Goal: Communication & Community: Answer question/provide support

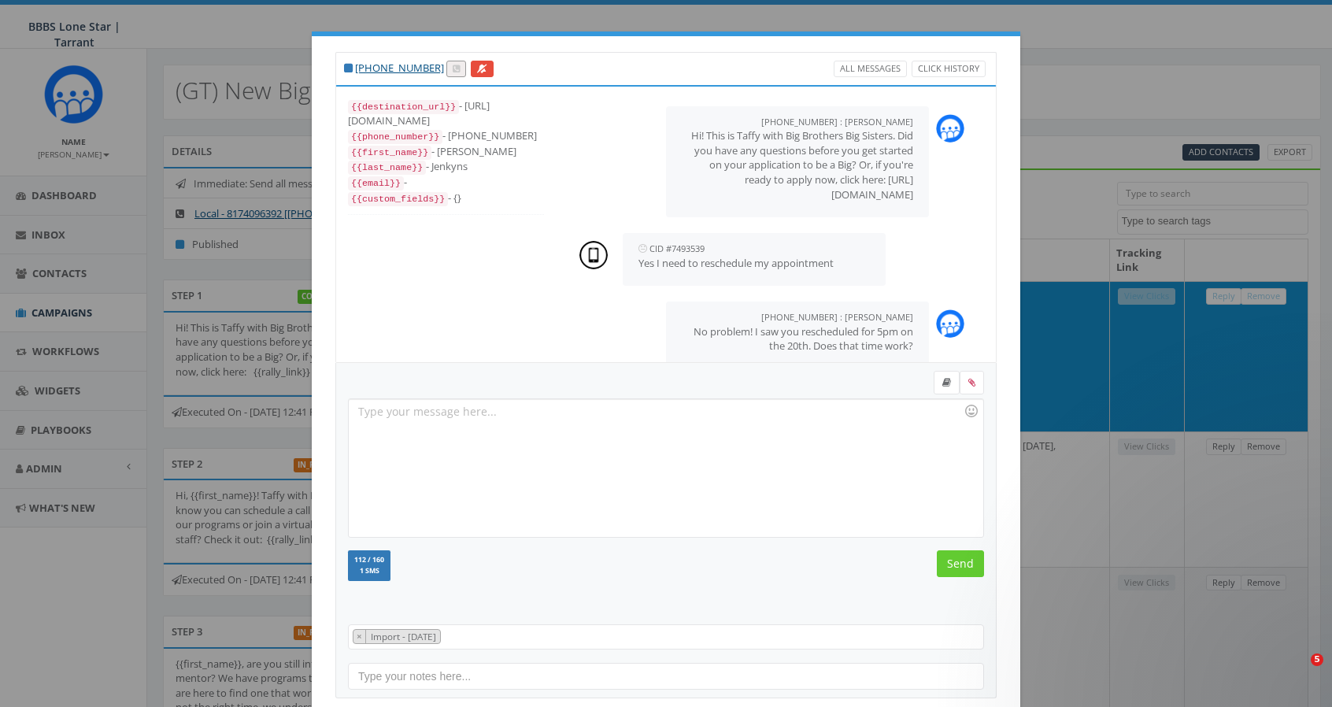
select select
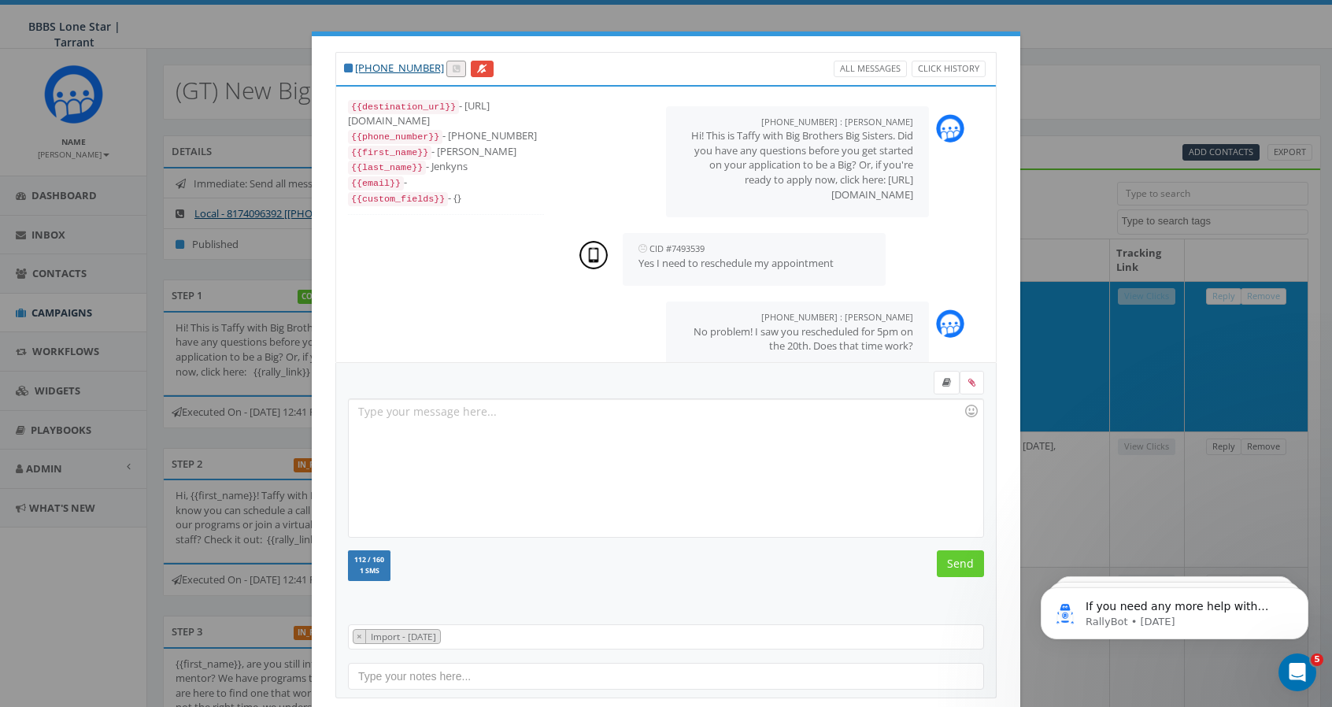
scroll to position [1371, 0]
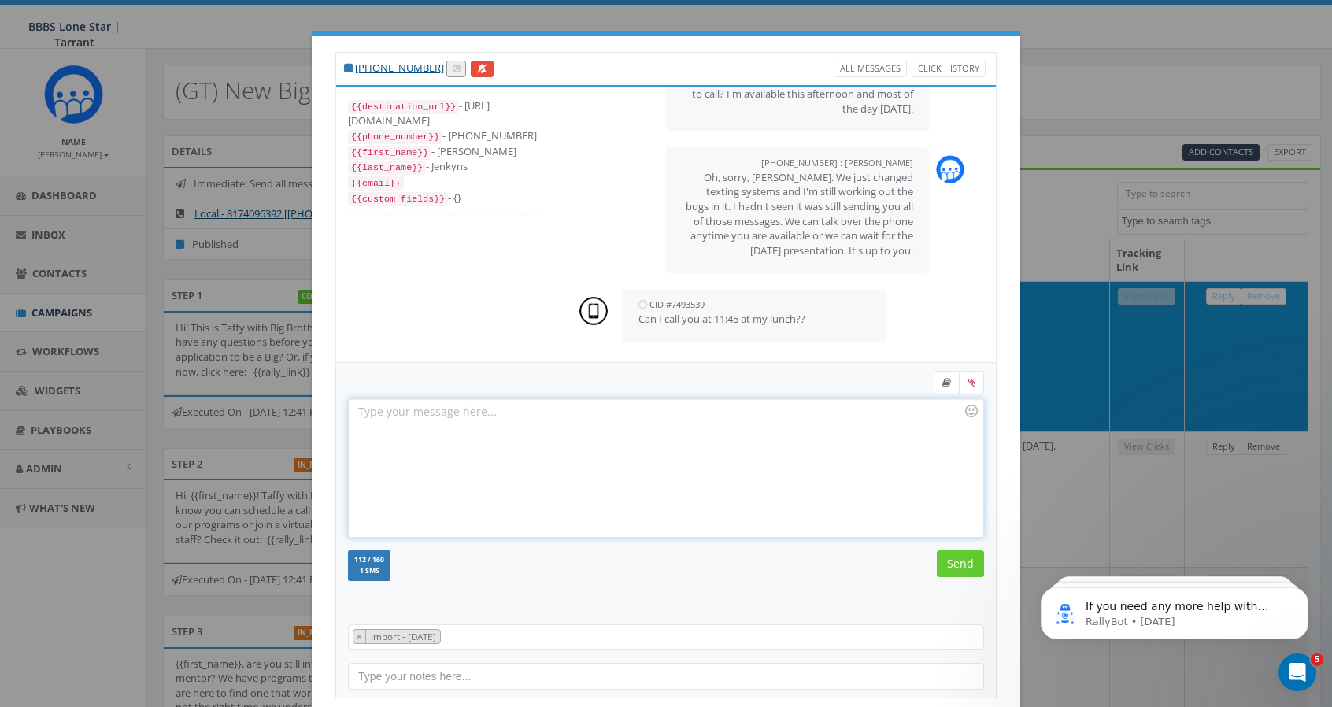
click at [467, 422] on div at bounding box center [666, 468] width 634 height 138
click at [960, 563] on input "Send" at bounding box center [960, 563] width 47 height 27
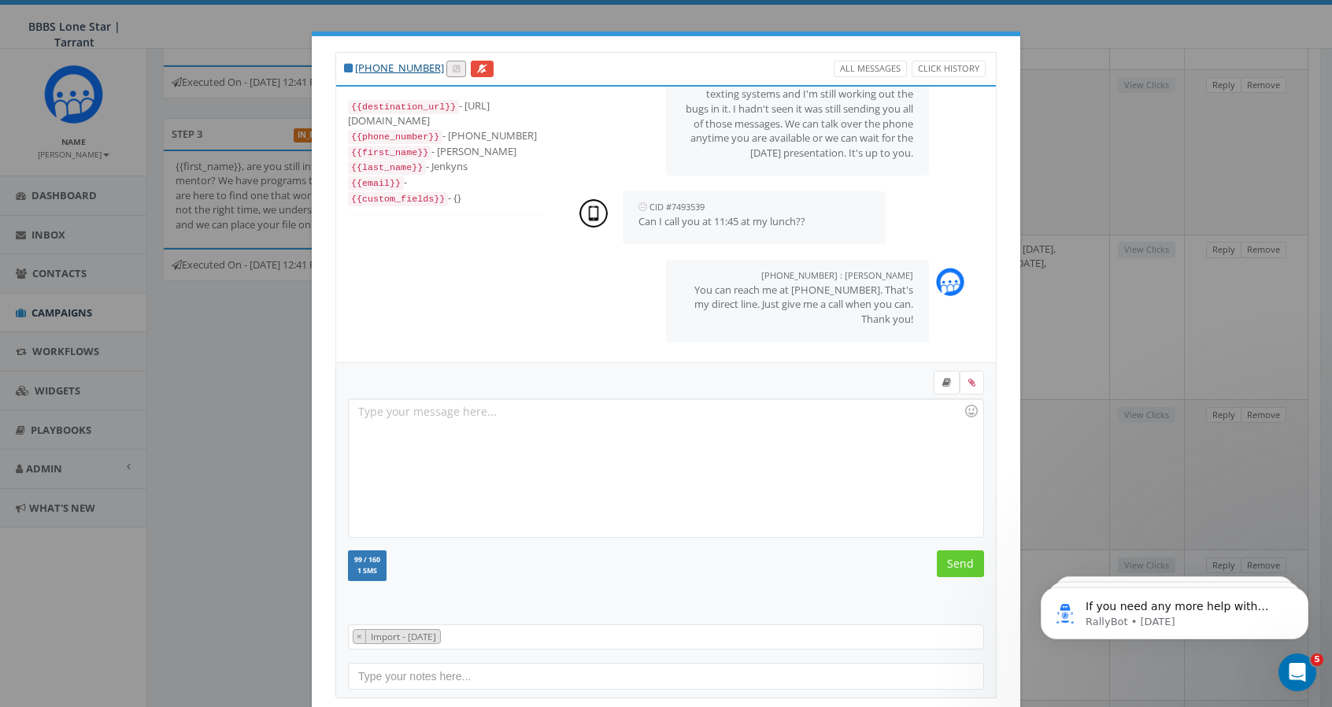
scroll to position [486, 0]
click at [231, 390] on div "+1 714-336-1814 All Messages Click History {{destination_url}} - https://rally.…" at bounding box center [666, 353] width 1332 height 707
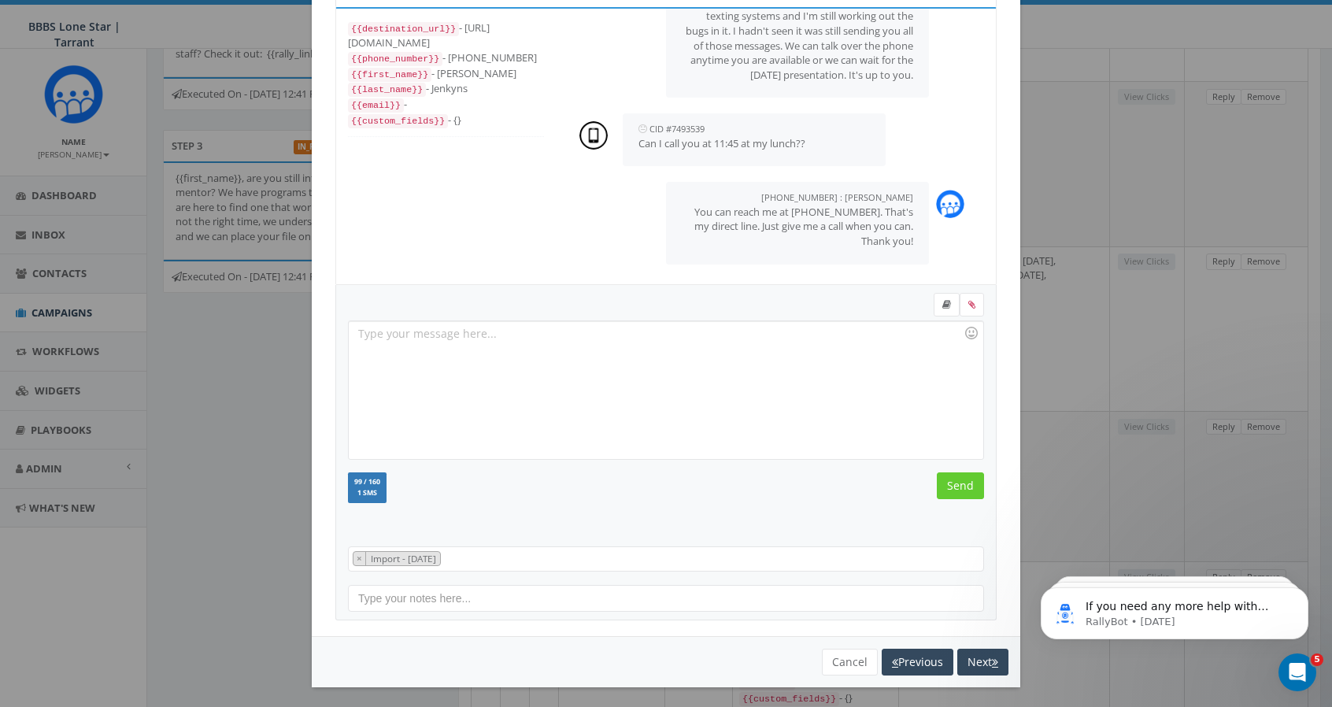
drag, startPoint x: 1326, startPoint y: 457, endPoint x: 283, endPoint y: 224, distance: 1068.2
click at [841, 653] on button "Cancel" at bounding box center [850, 662] width 56 height 27
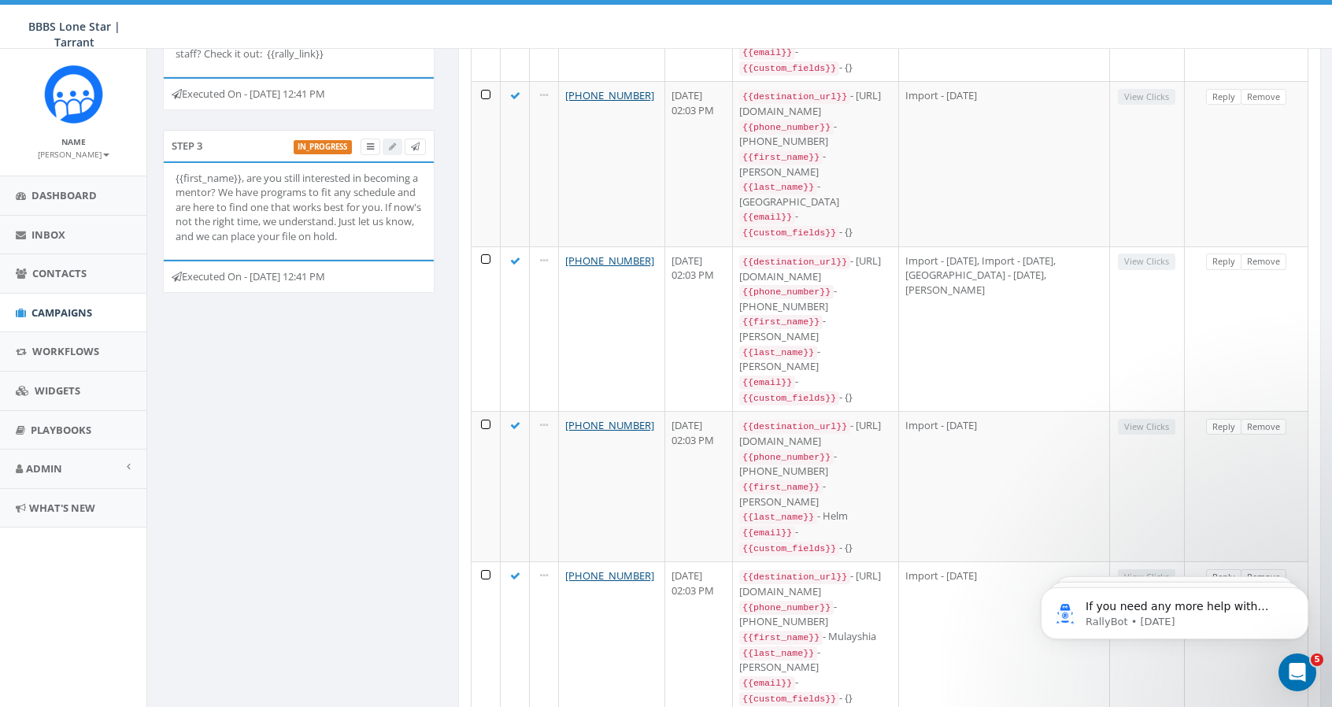
scroll to position [0, 0]
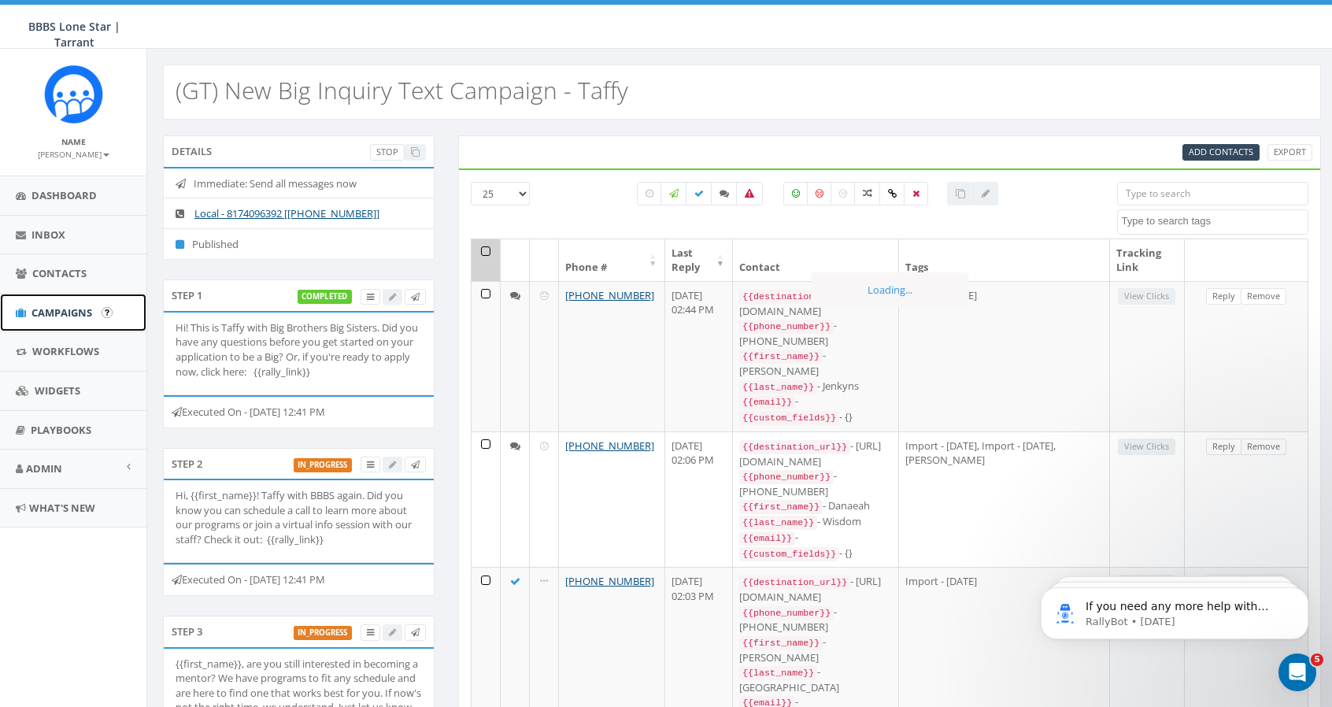
click at [87, 307] on span "Campaigns" at bounding box center [61, 312] width 61 height 14
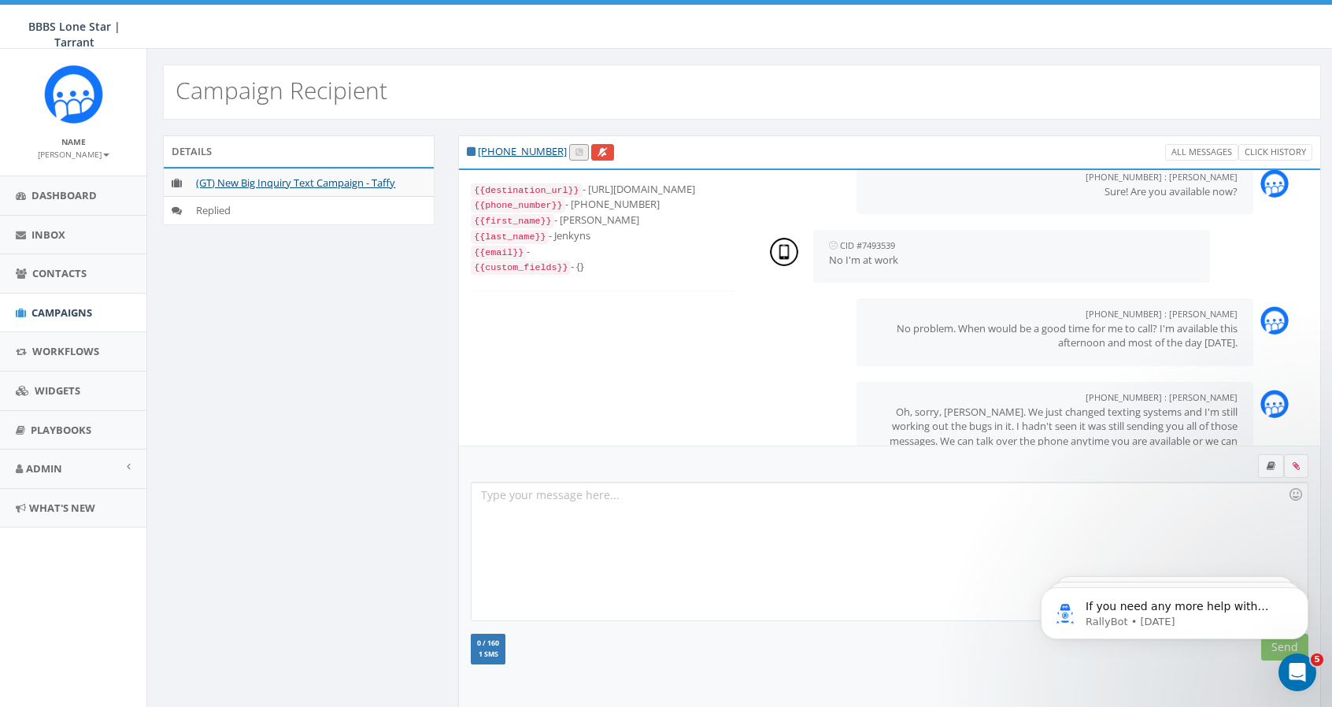
scroll to position [1191, 0]
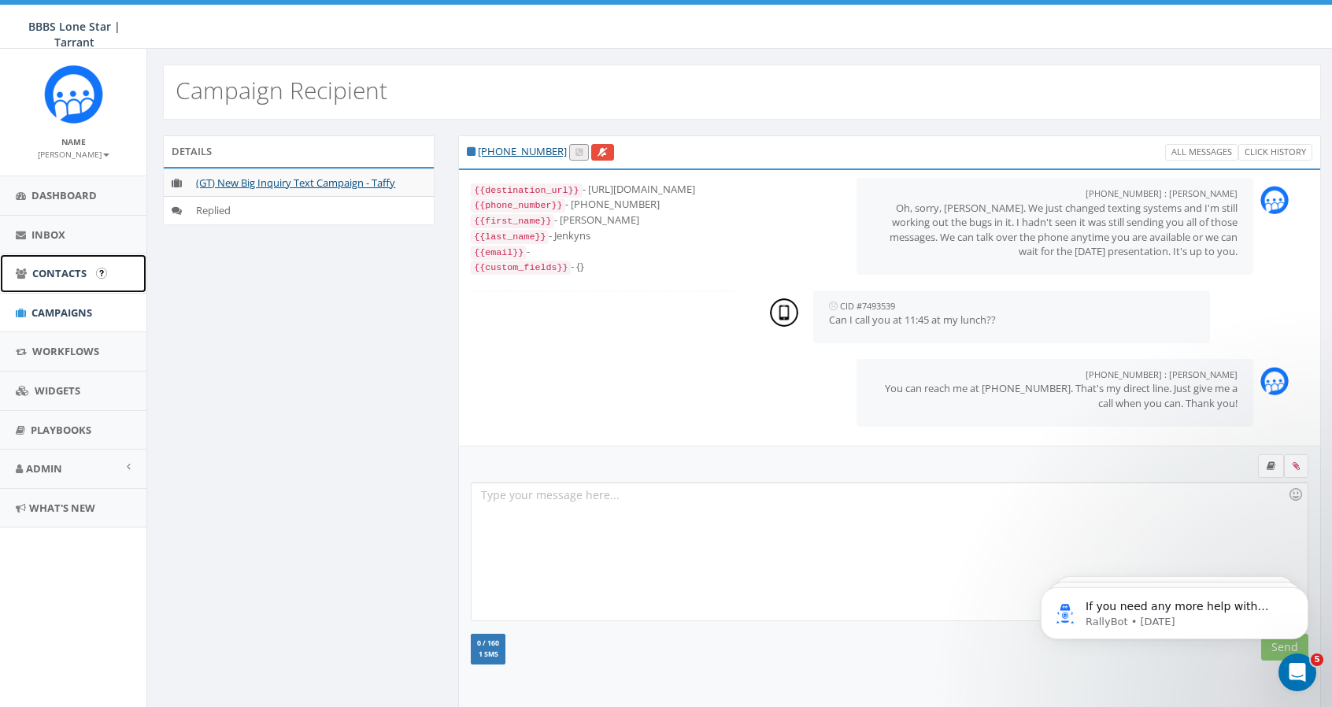
click at [70, 268] on span "Contacts" at bounding box center [59, 273] width 54 height 14
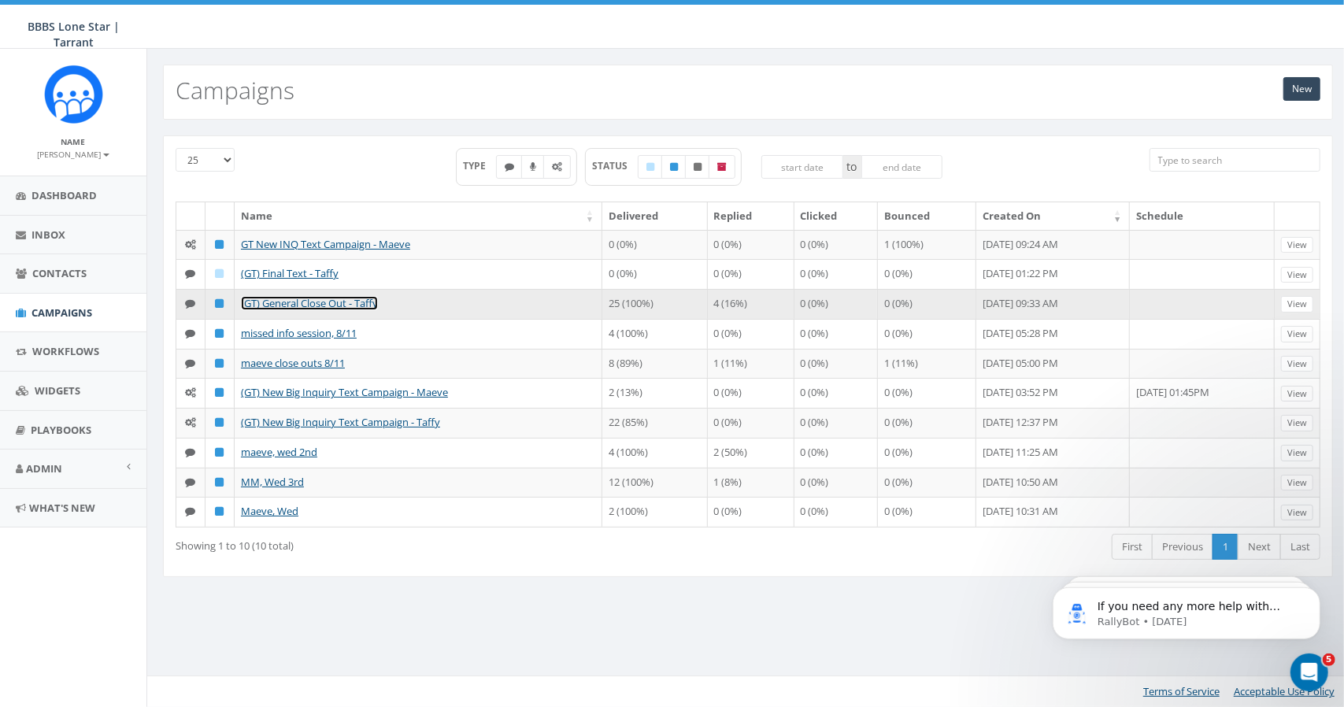
click at [320, 302] on link "(GT) General Close Out - Taffy" at bounding box center [309, 303] width 137 height 14
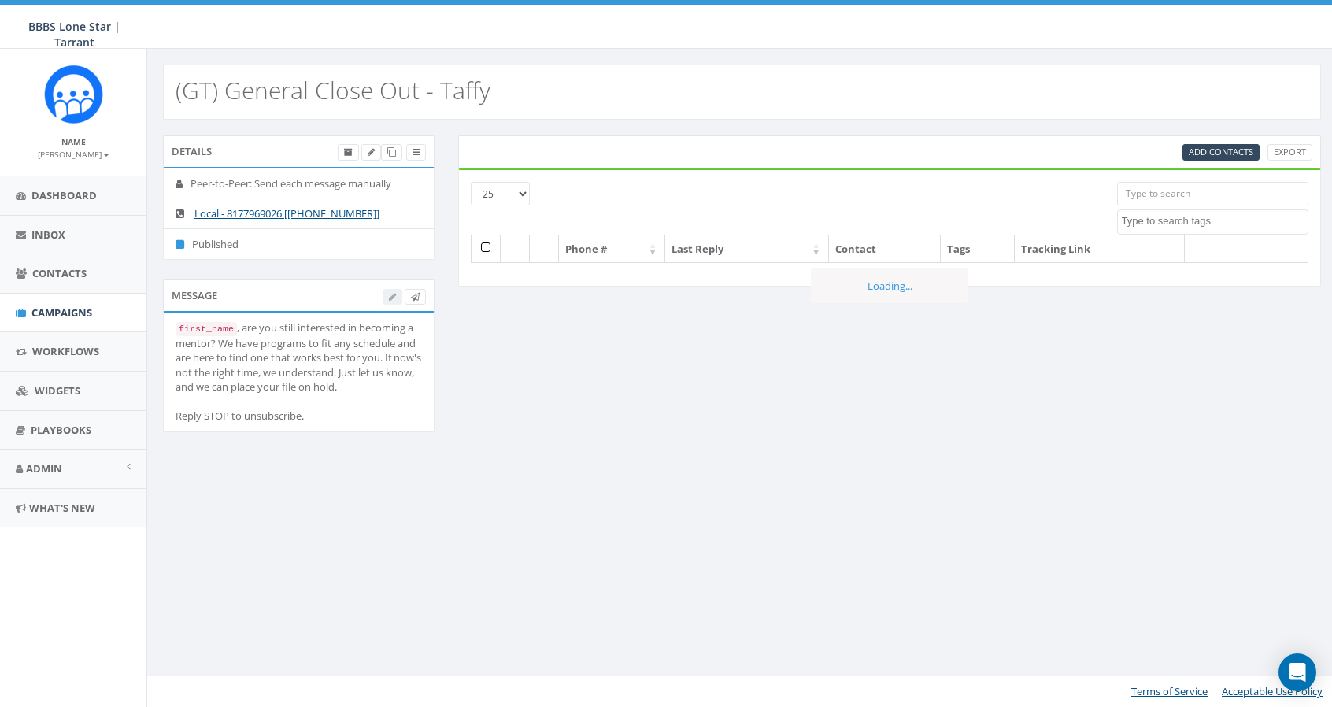
select select
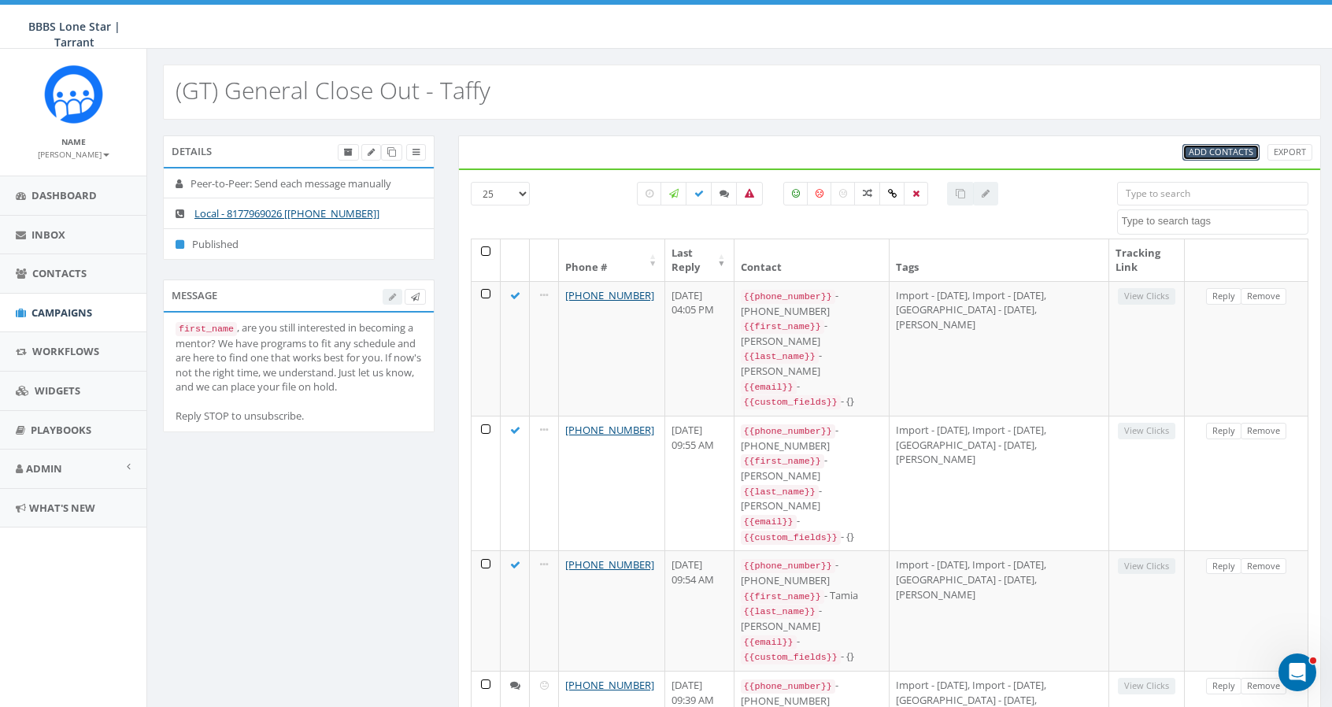
click at [1235, 152] on span "Add Contacts" at bounding box center [1221, 152] width 65 height 12
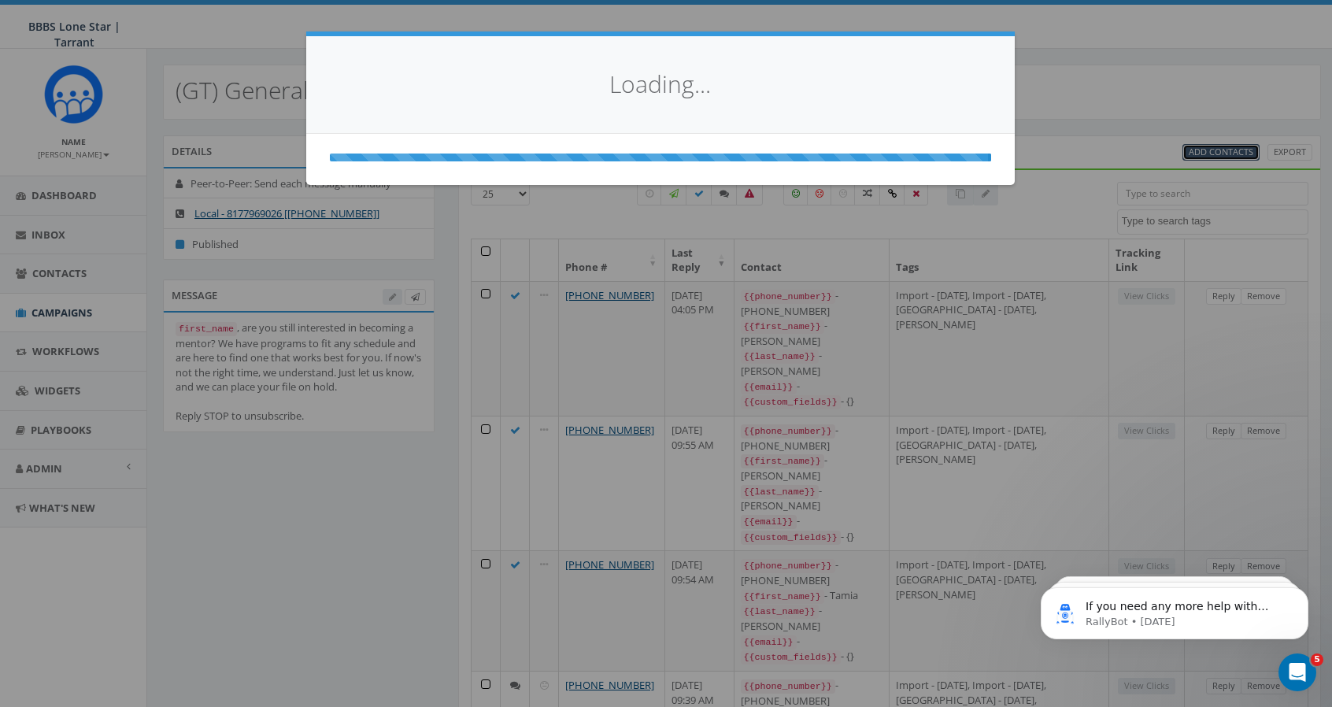
select select
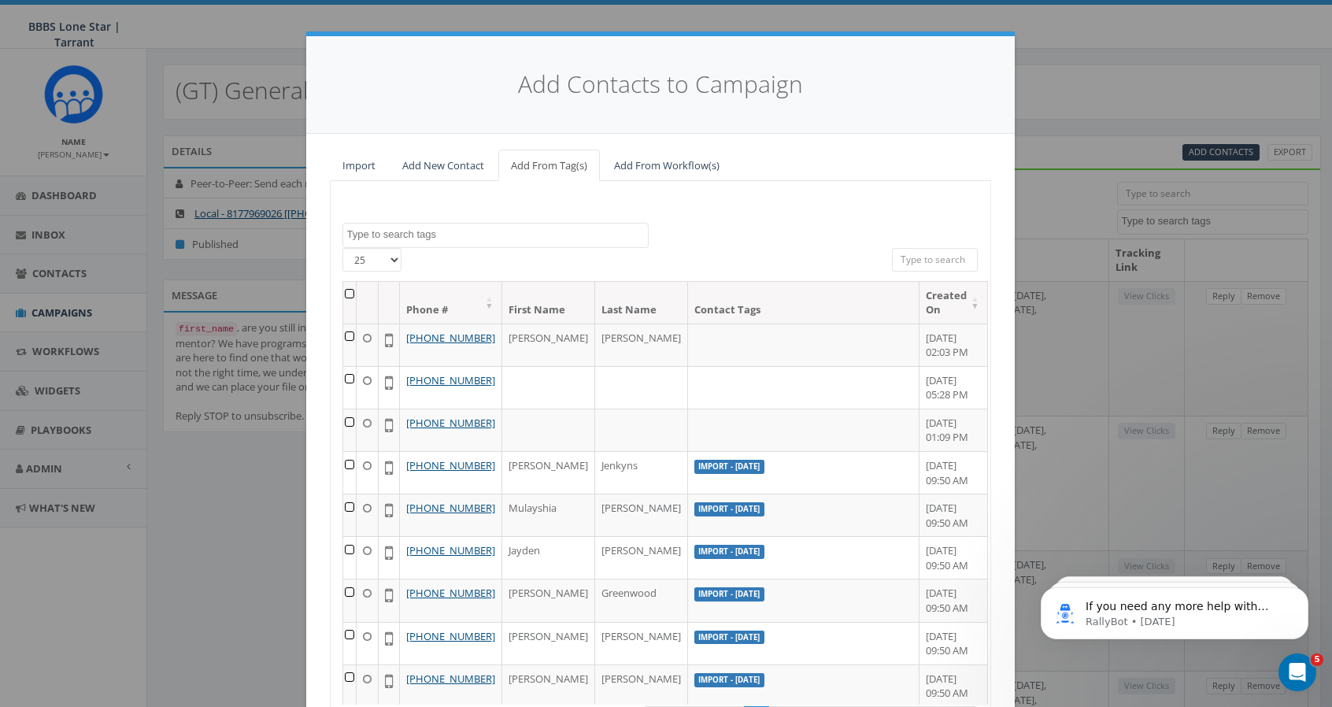
click at [921, 257] on input "search" at bounding box center [935, 260] width 87 height 24
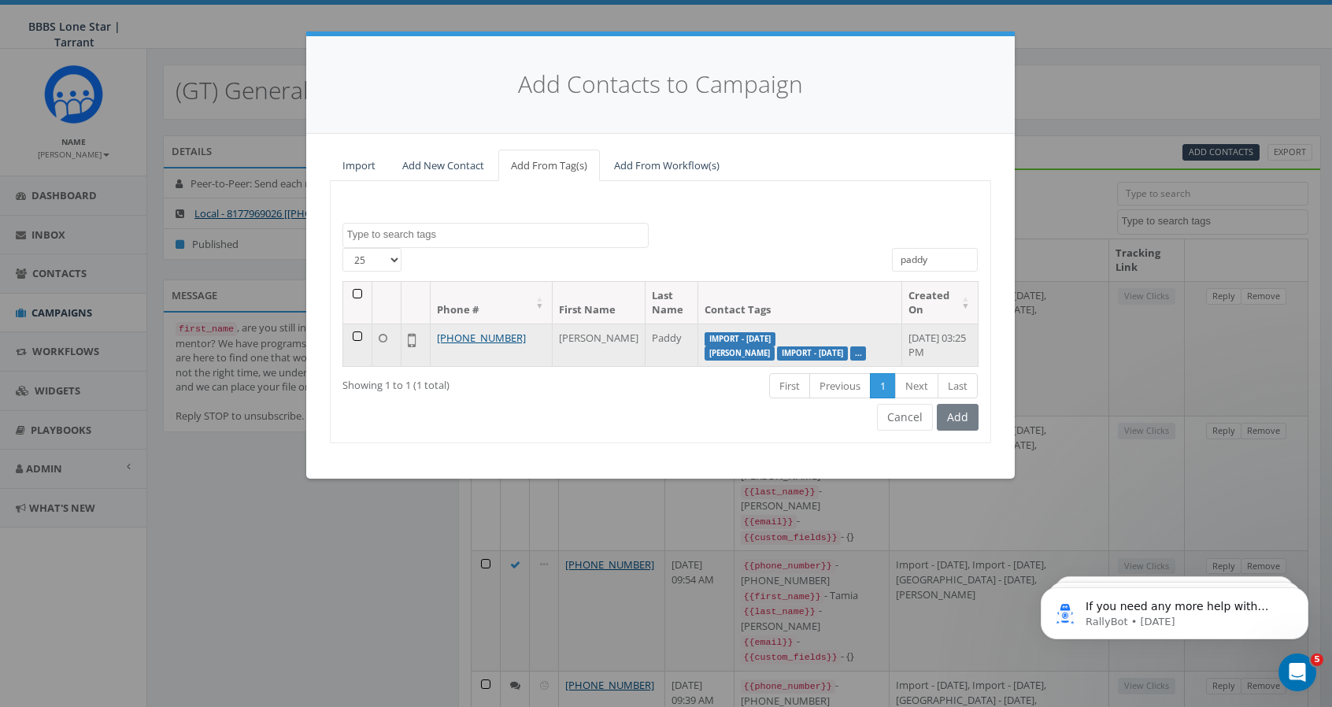
type input "paddy"
click at [353, 335] on td at bounding box center [357, 345] width 29 height 43
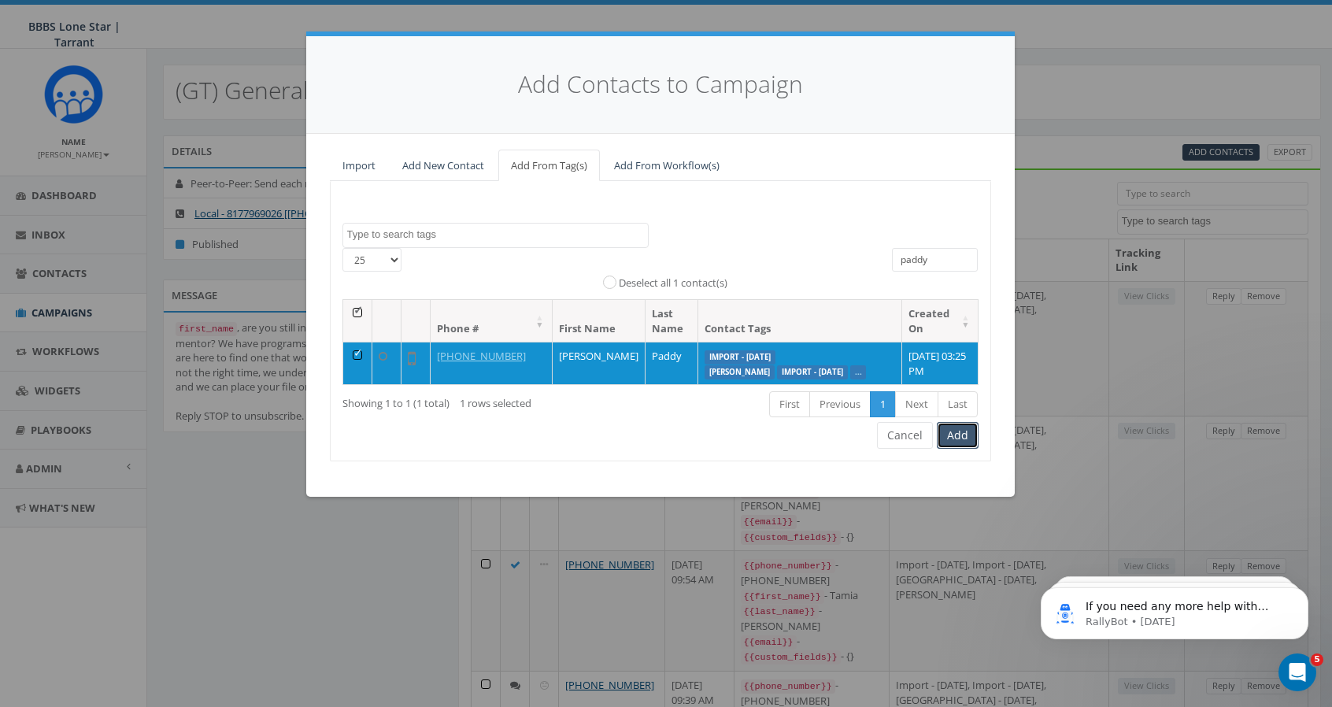
click at [957, 449] on button "Add" at bounding box center [958, 435] width 42 height 27
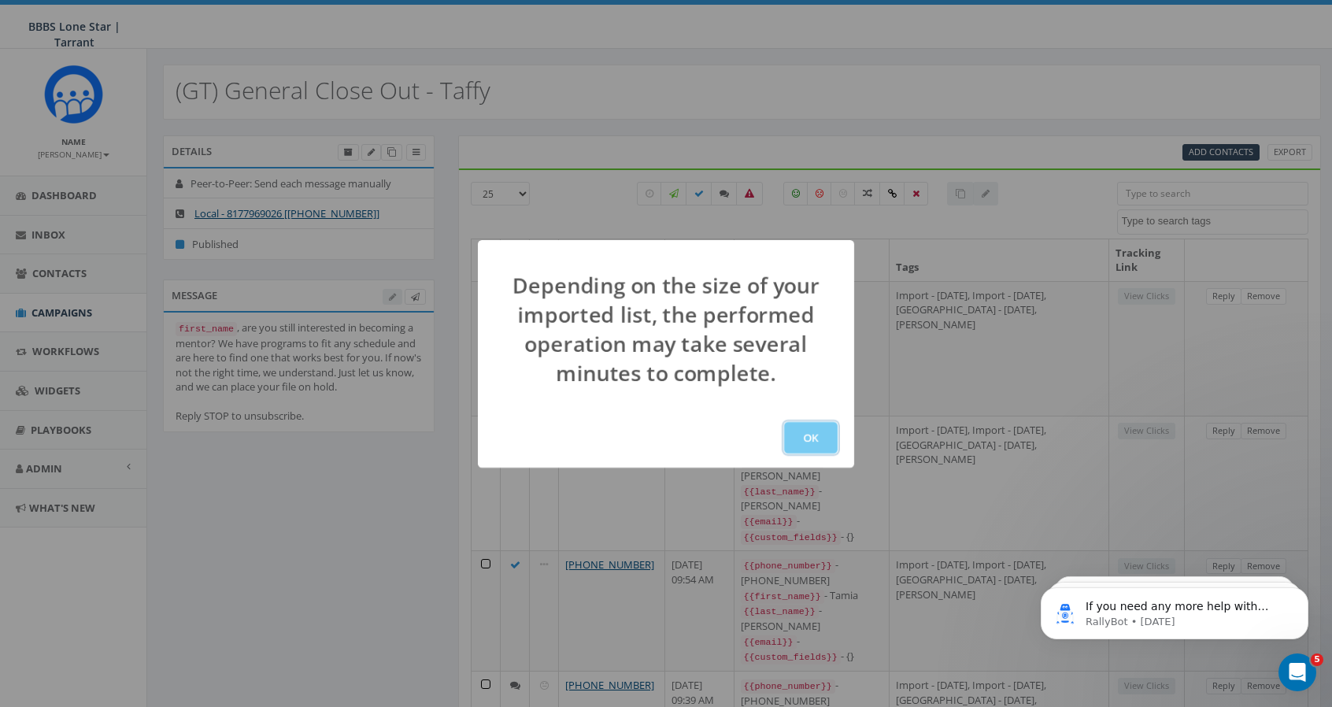
click at [808, 422] on button "OK" at bounding box center [811, 437] width 54 height 31
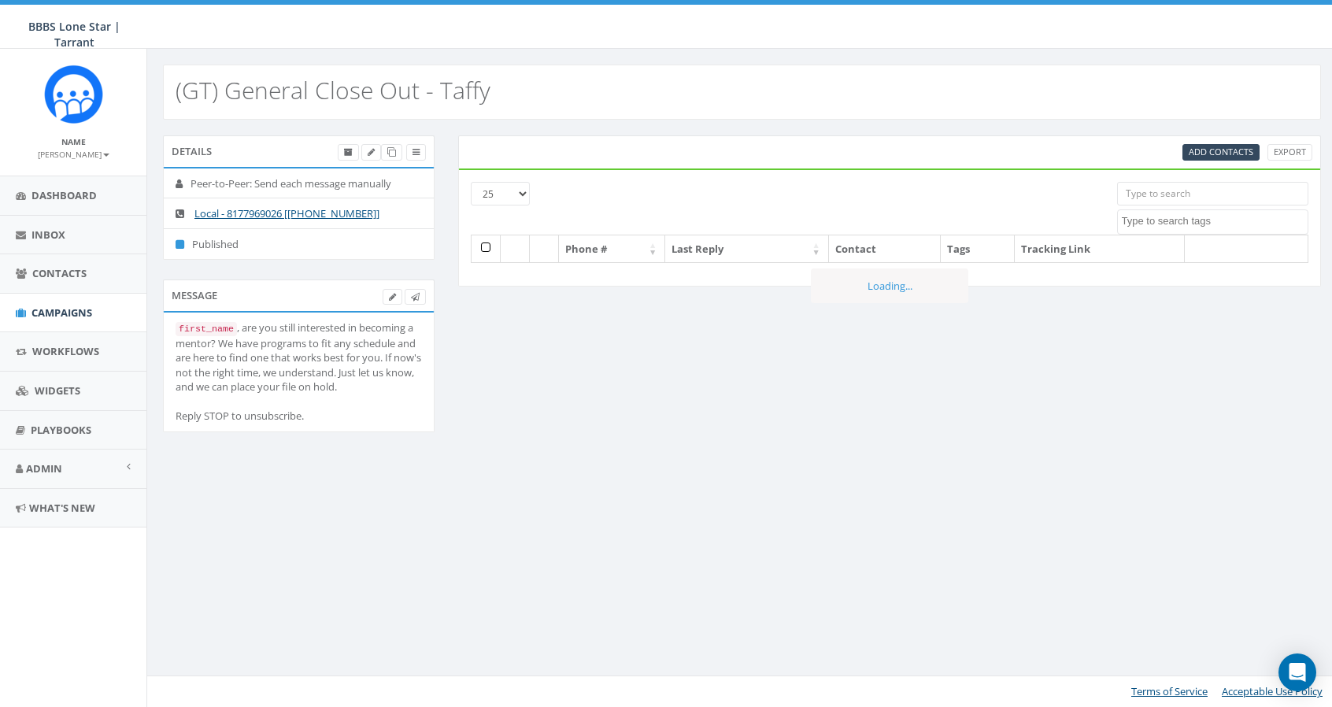
select select
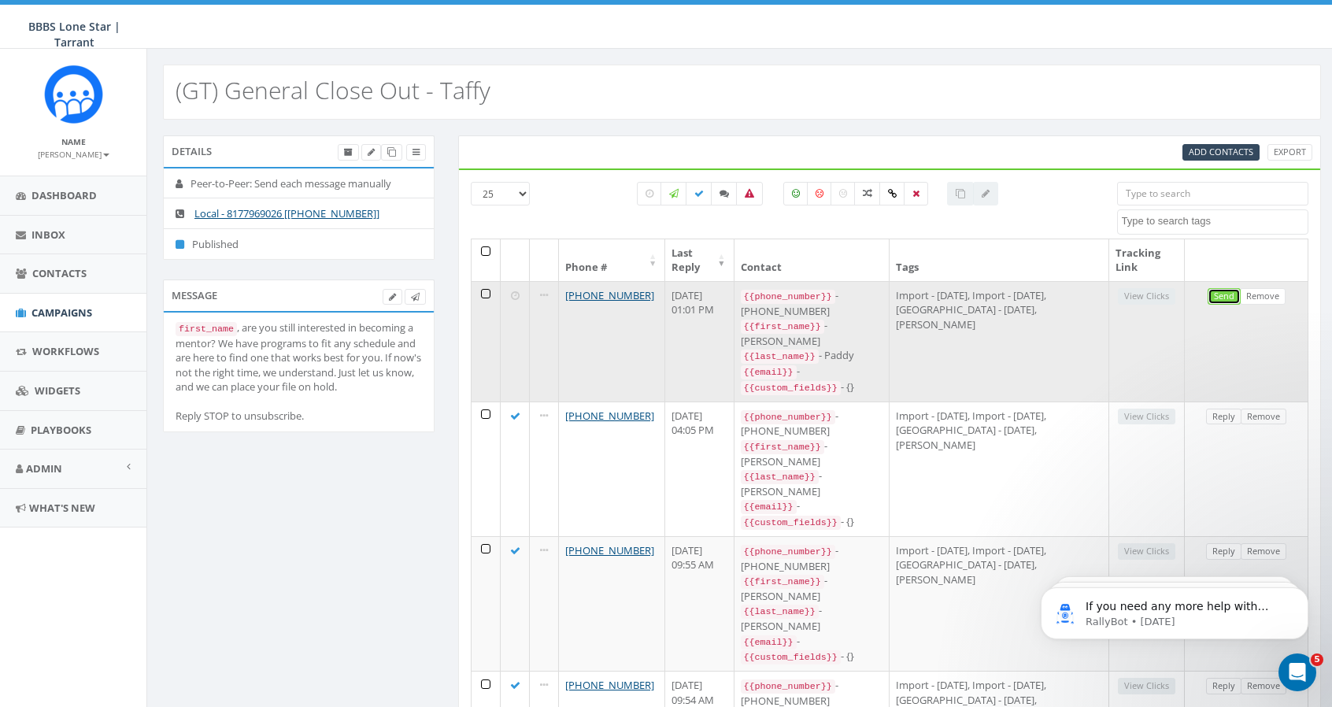
click at [1228, 292] on link "Send" at bounding box center [1224, 296] width 33 height 17
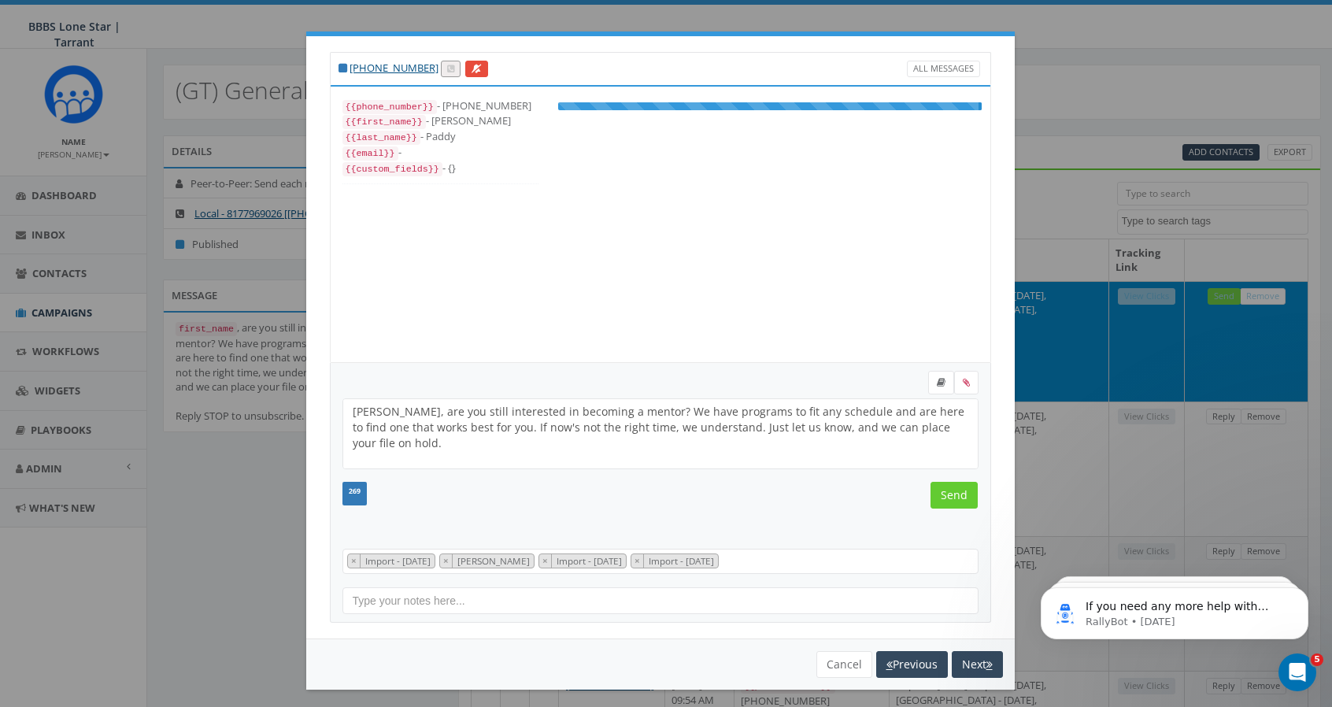
scroll to position [46, 0]
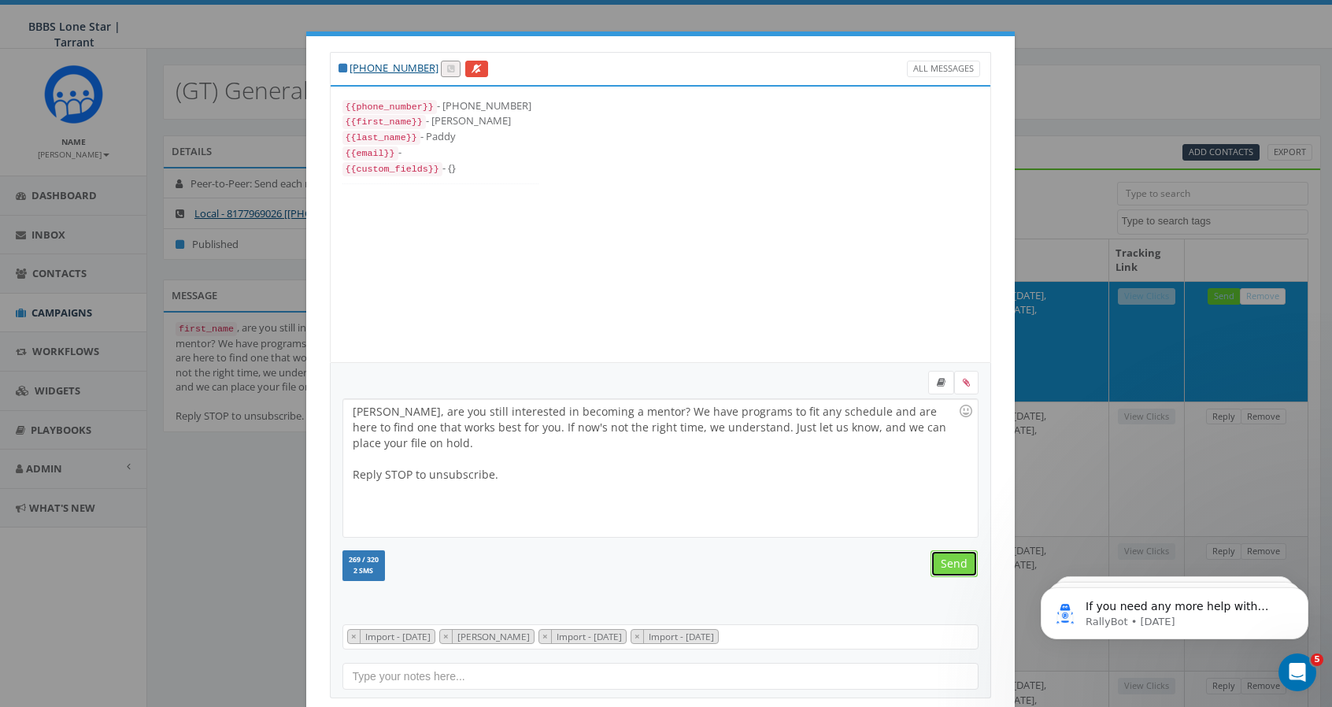
click at [945, 561] on input "Send" at bounding box center [954, 563] width 47 height 27
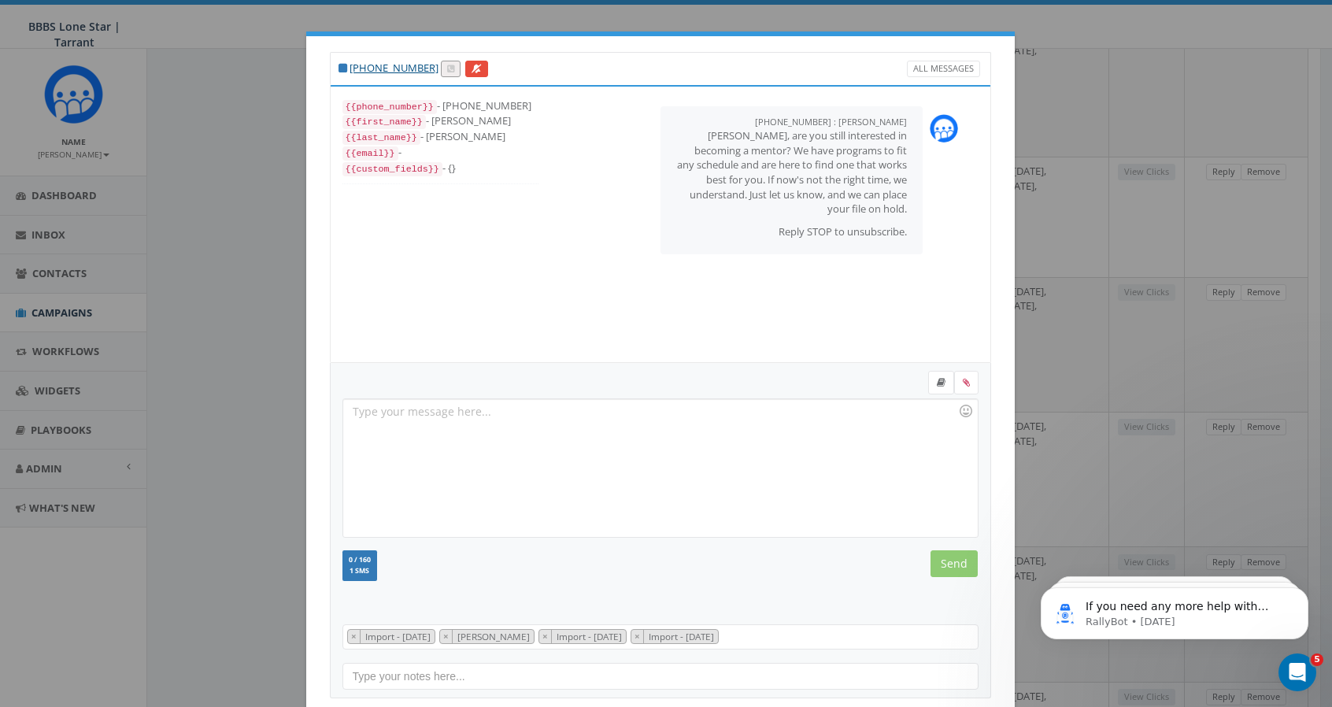
scroll to position [78, 0]
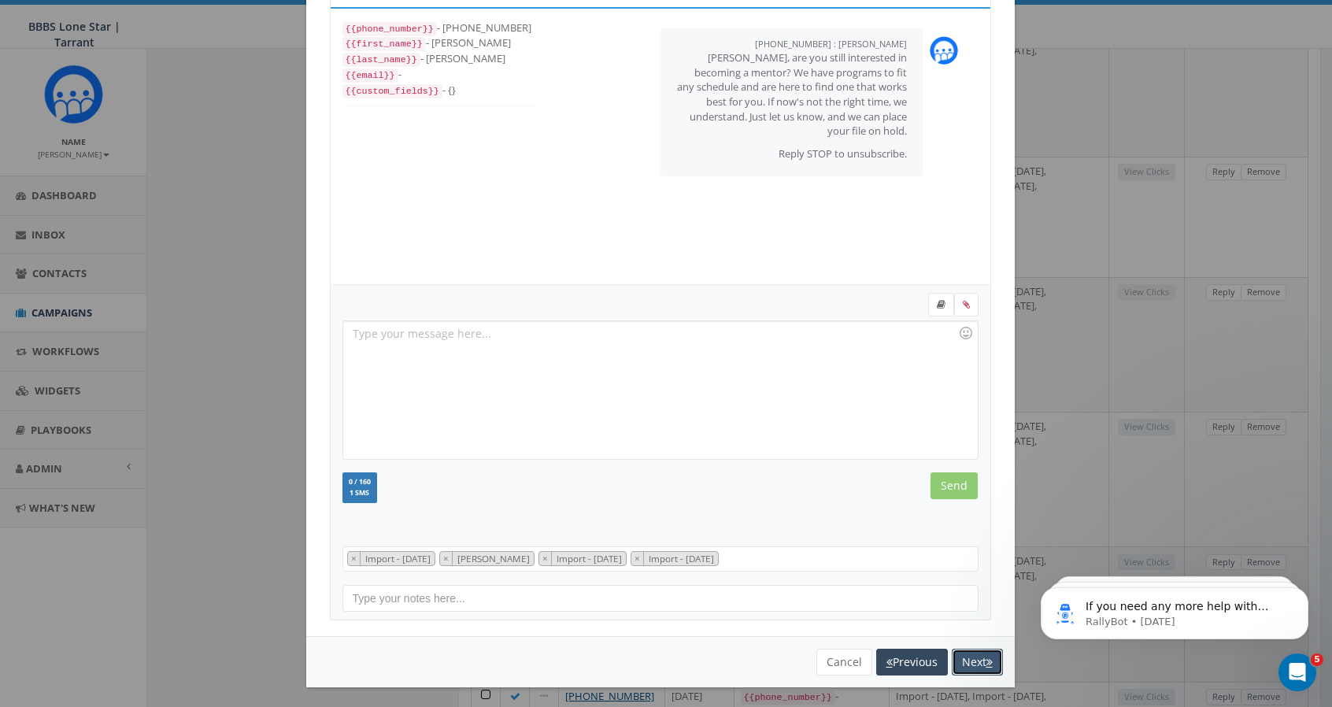
click at [970, 664] on button "Next" at bounding box center [977, 662] width 51 height 27
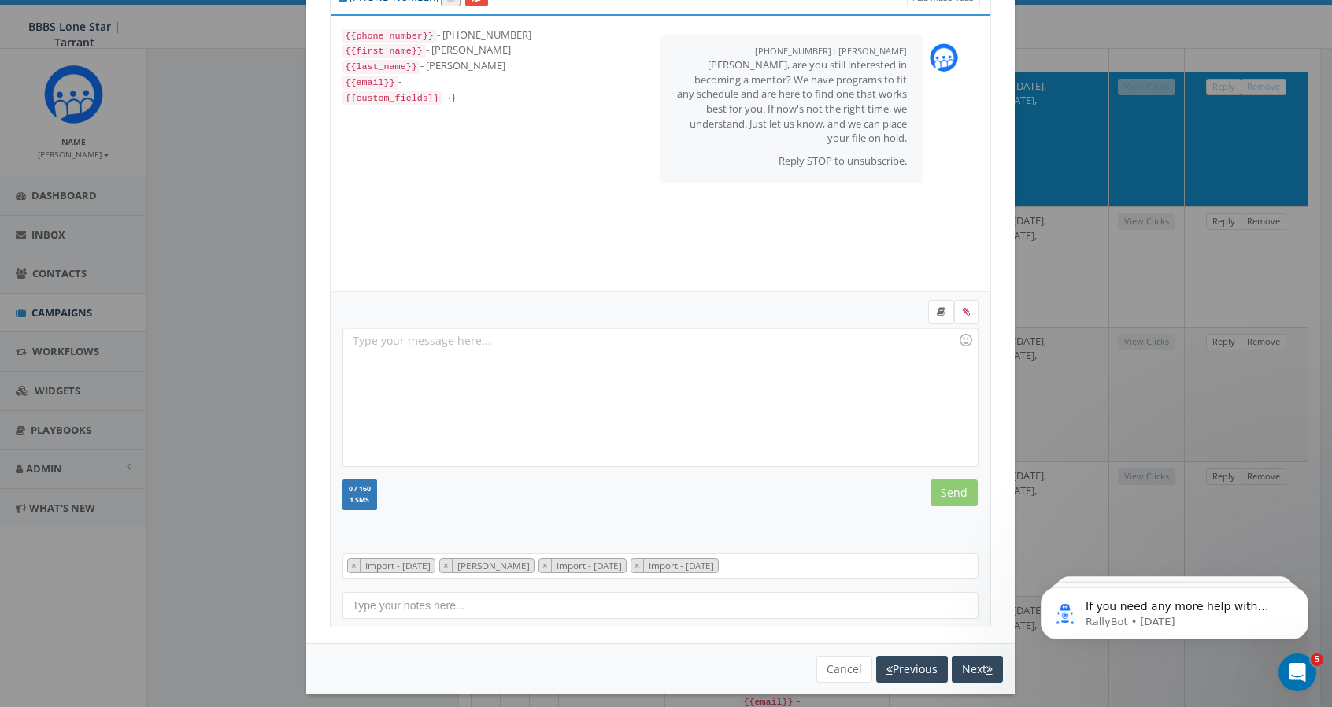
scroll to position [0, 0]
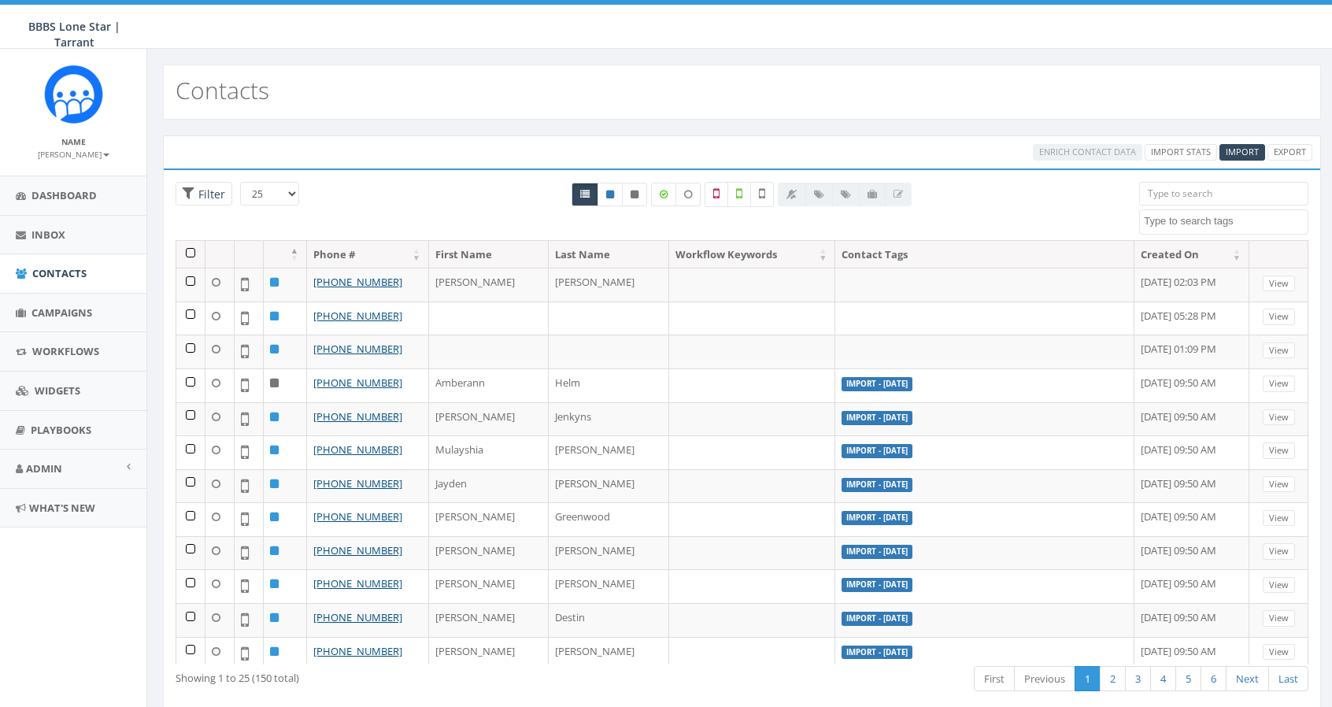
select select
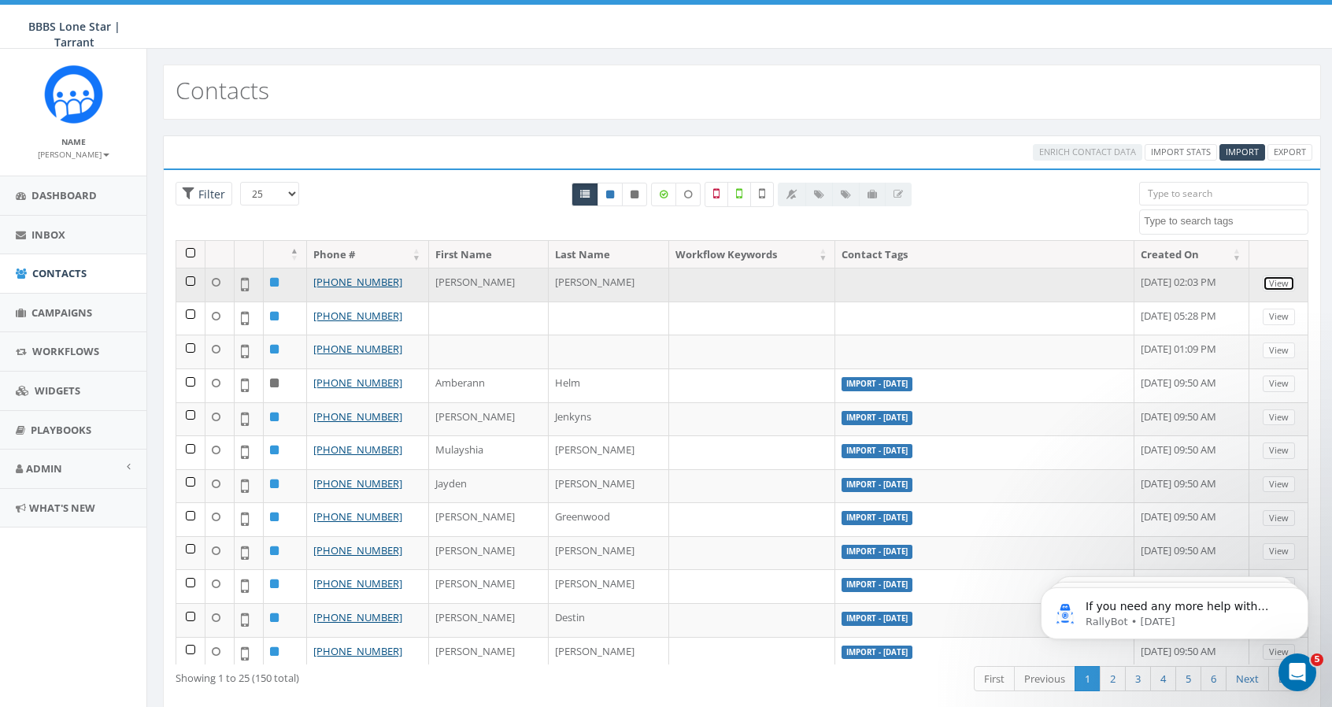
click at [1271, 281] on link "View" at bounding box center [1279, 284] width 32 height 17
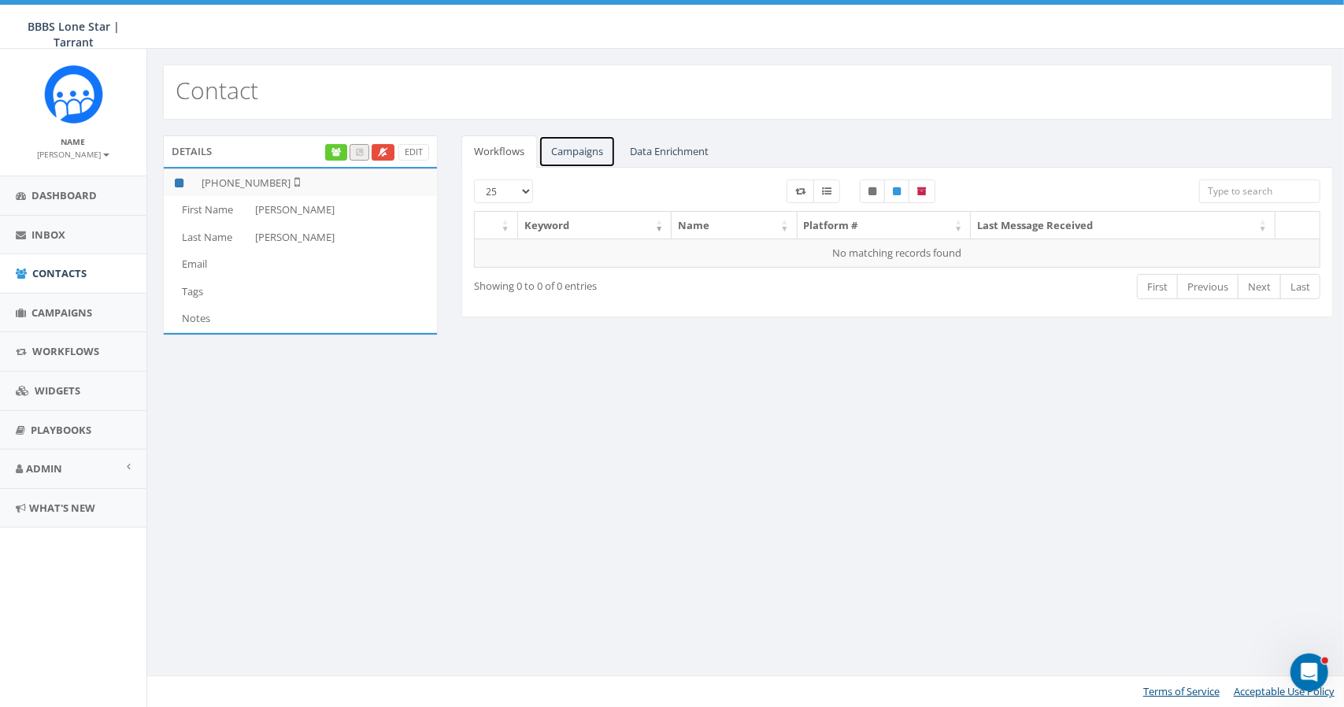
click at [592, 149] on link "Campaigns" at bounding box center [576, 151] width 77 height 32
